Goal: Transaction & Acquisition: Purchase product/service

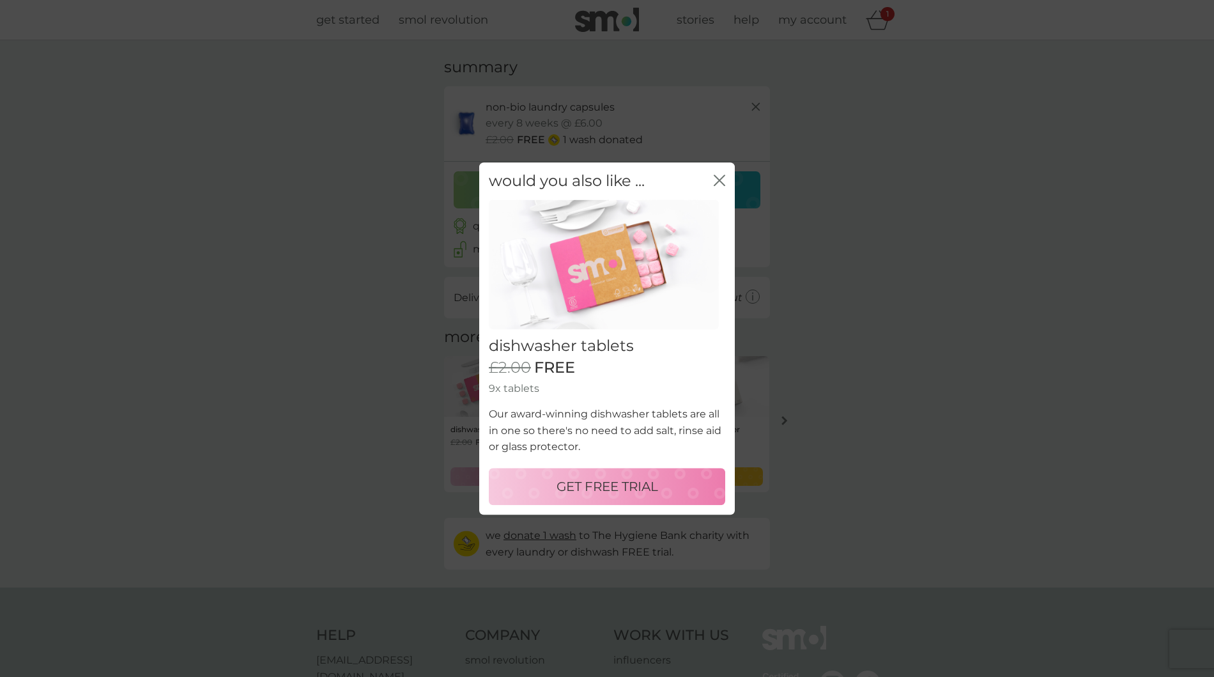
click at [717, 172] on div "close" at bounding box center [720, 181] width 12 height 19
click at [718, 175] on icon "close" at bounding box center [720, 181] width 12 height 12
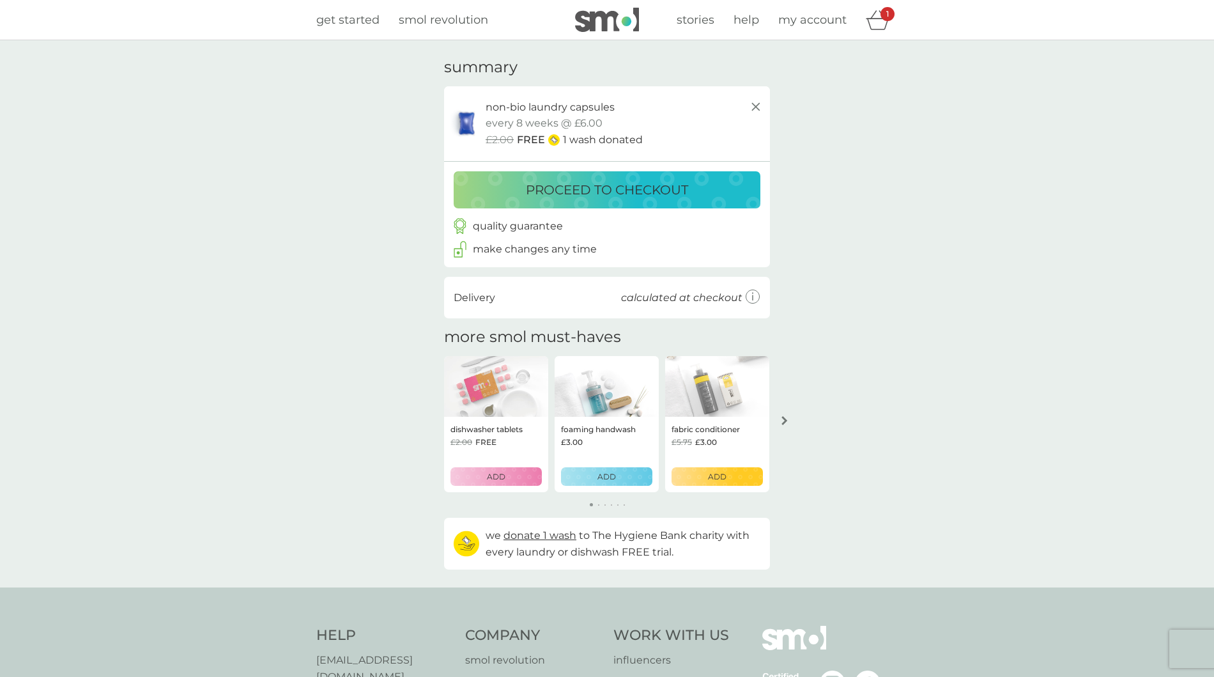
scroll to position [2, 0]
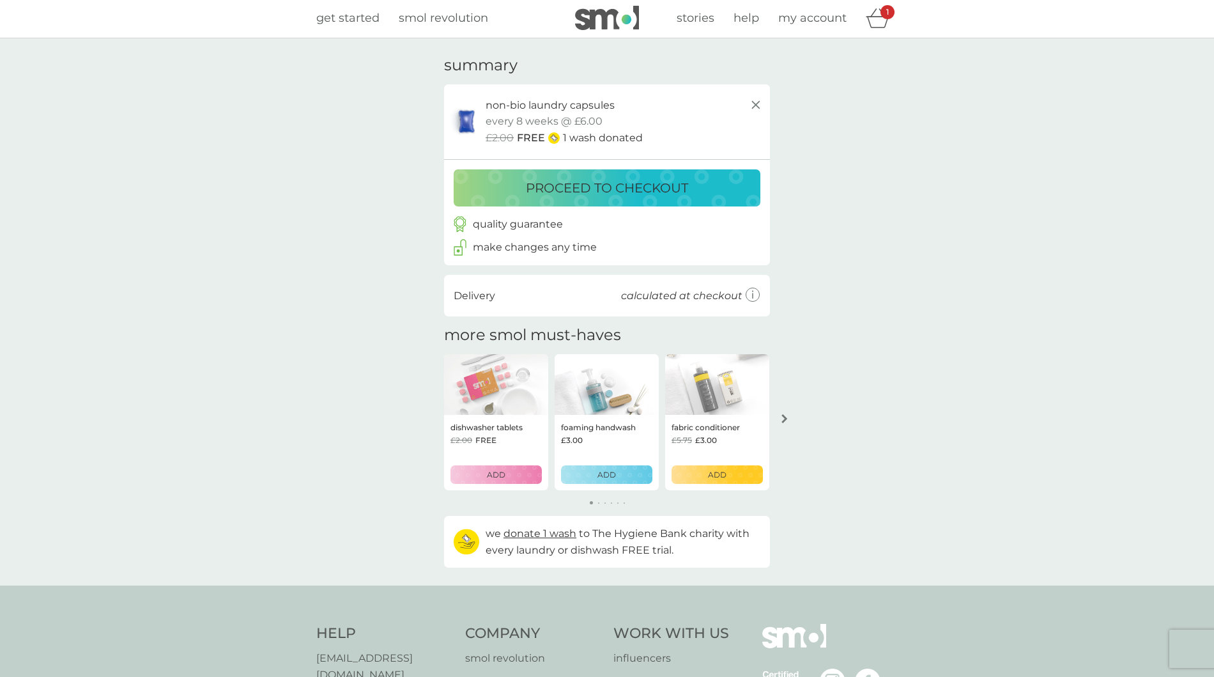
click at [564, 256] on p "make changes any time" at bounding box center [535, 247] width 124 height 17
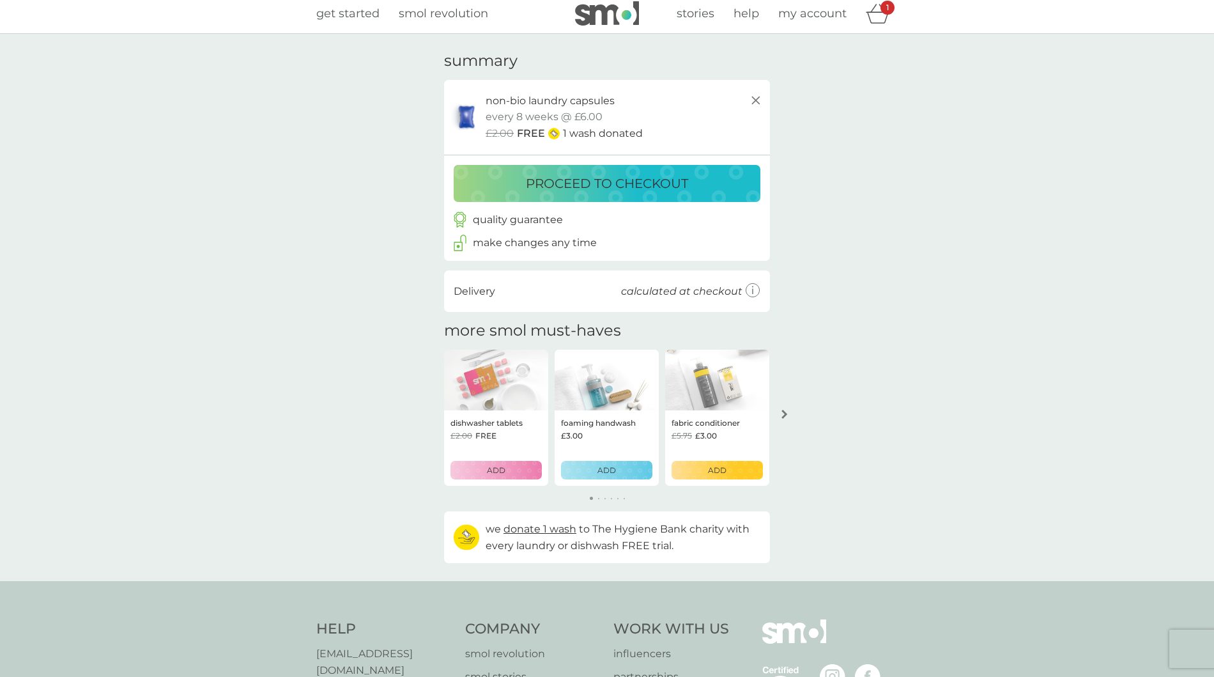
click at [675, 190] on p "proceed to checkout" at bounding box center [607, 183] width 162 height 20
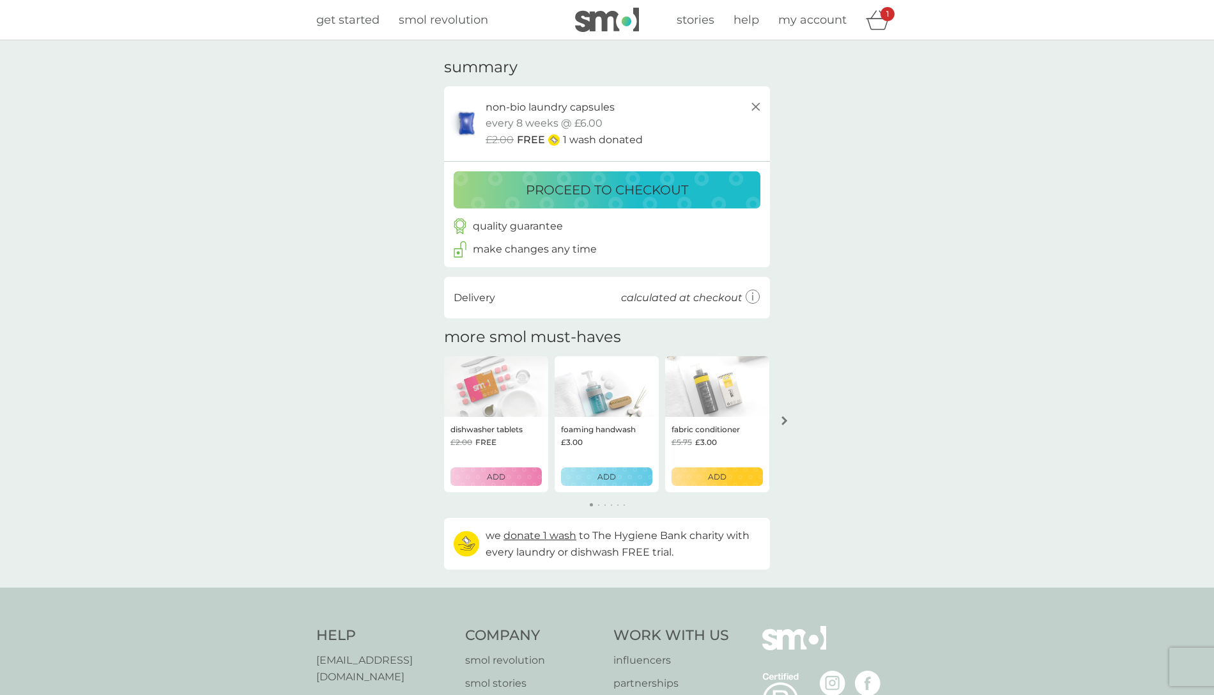
click at [878, 16] on icon "basket" at bounding box center [878, 20] width 24 height 20
click at [878, 13] on icon "basket" at bounding box center [878, 20] width 24 height 20
click at [889, 14] on p "1" at bounding box center [888, 14] width 3 height 0
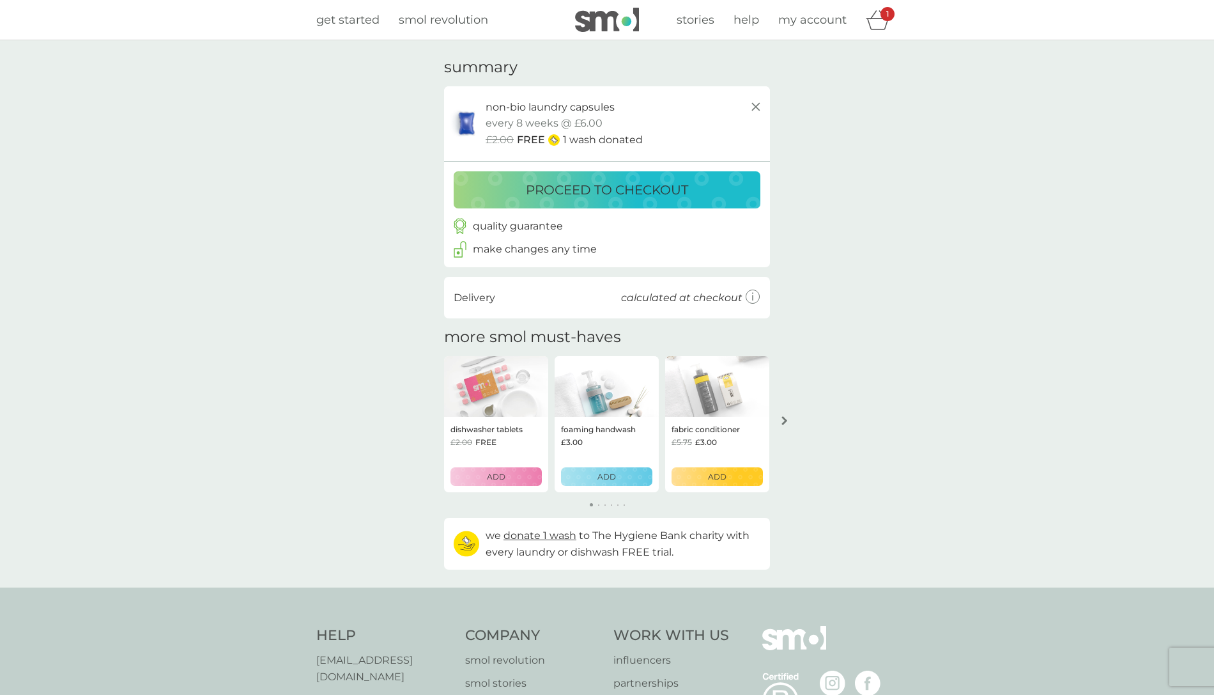
click at [889, 14] on p "1" at bounding box center [888, 14] width 3 height 0
click at [756, 109] on icon at bounding box center [756, 106] width 15 height 15
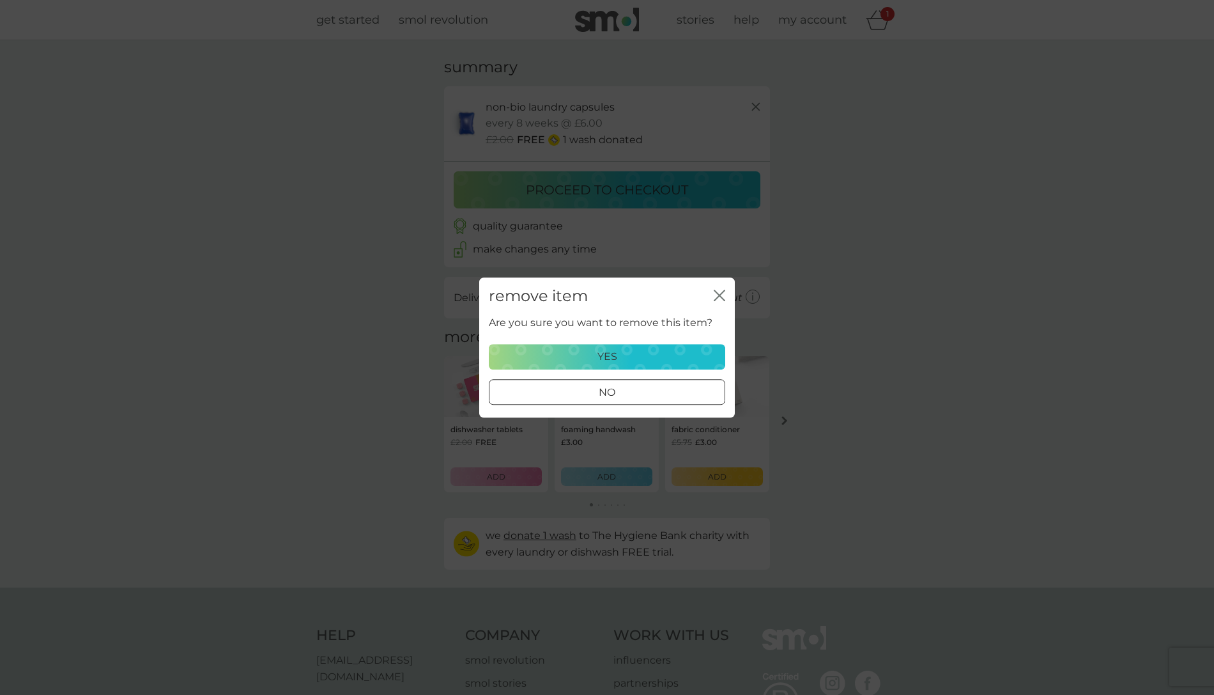
click at [610, 362] on p "yes" at bounding box center [608, 356] width 20 height 17
